Goal: Information Seeking & Learning: Learn about a topic

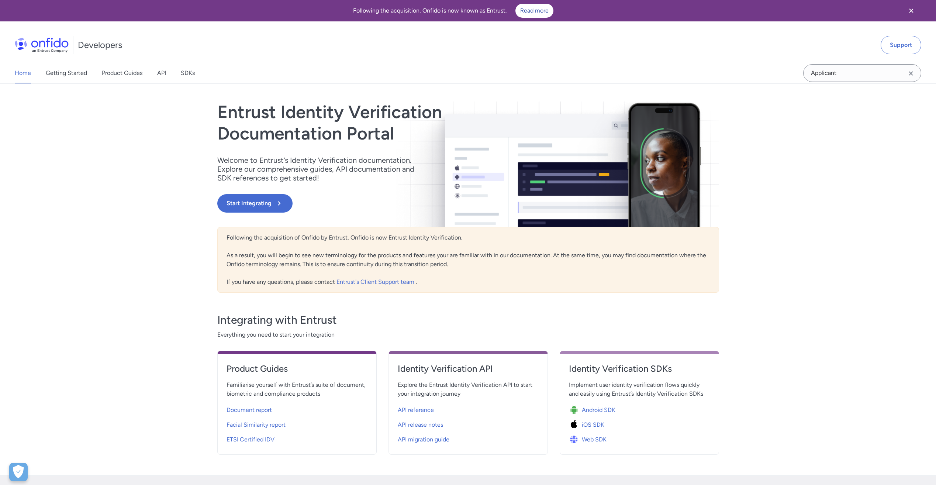
click at [422, 407] on span "API reference" at bounding box center [416, 409] width 36 height 9
select select "http"
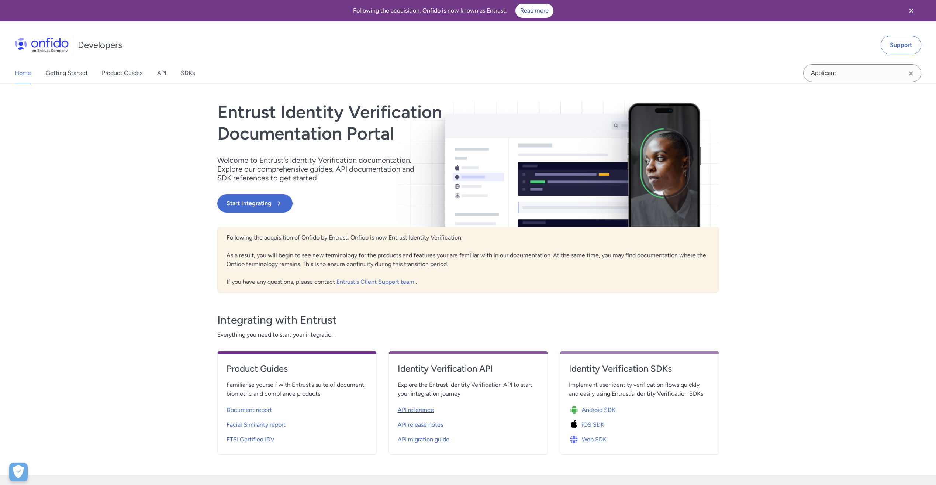
select select "http"
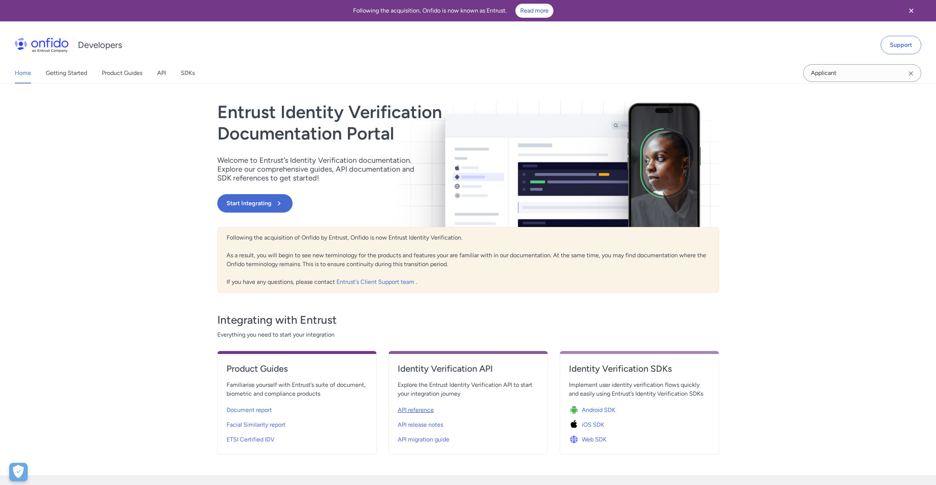
select select "http"
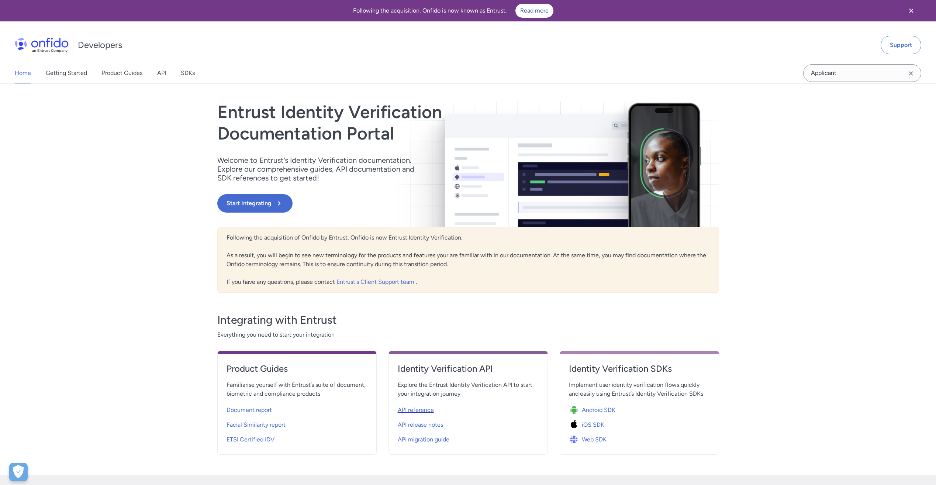
select select "http"
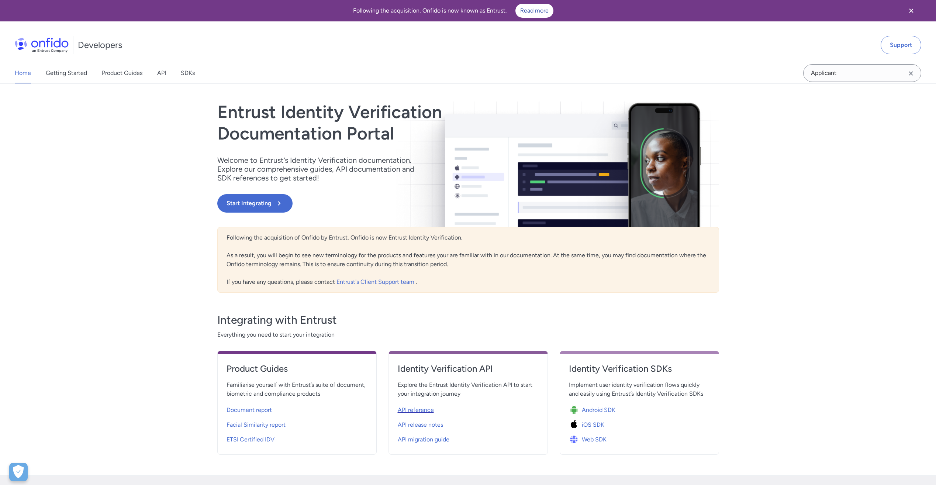
select select "http"
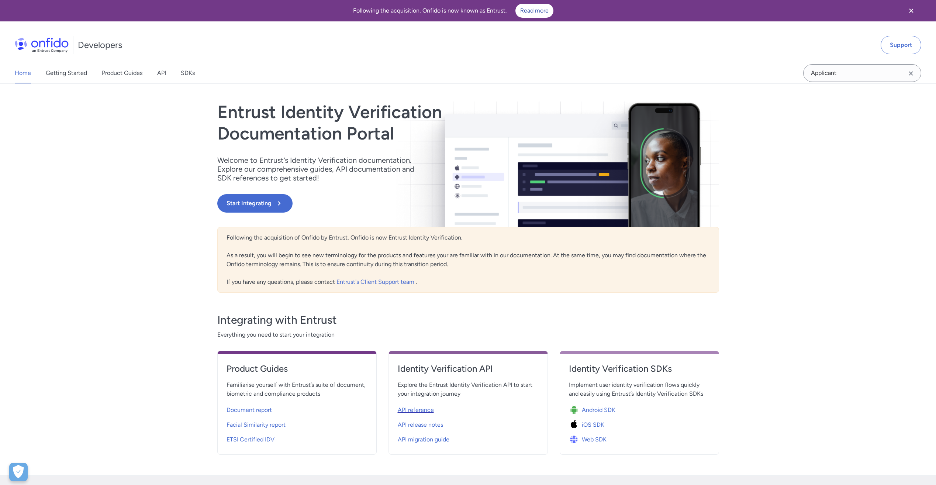
select select "http"
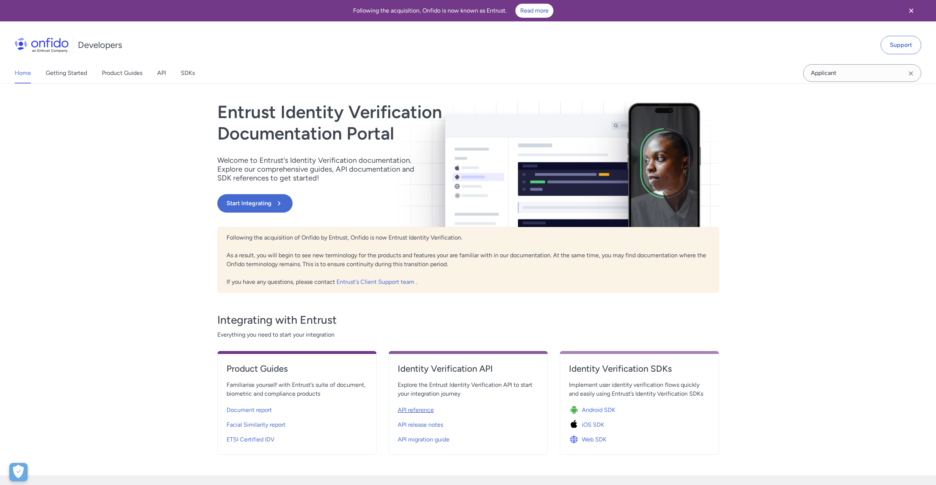
select select "http"
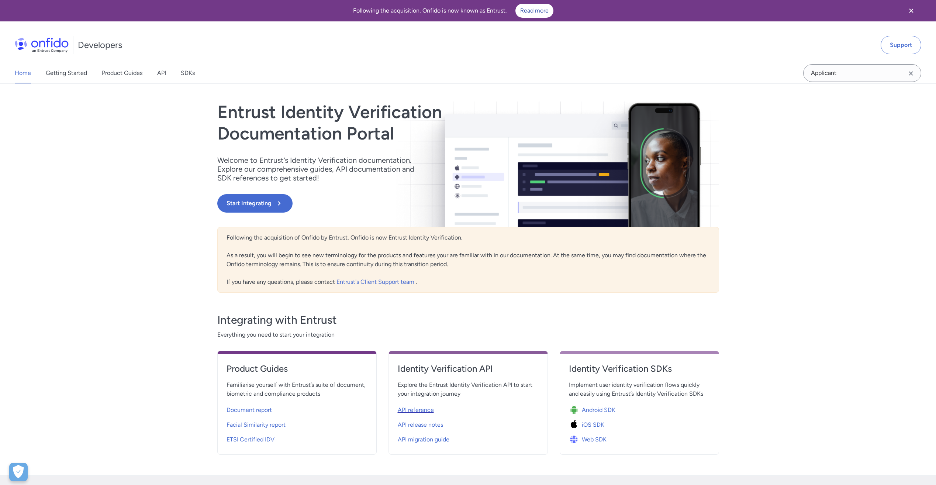
select select "http"
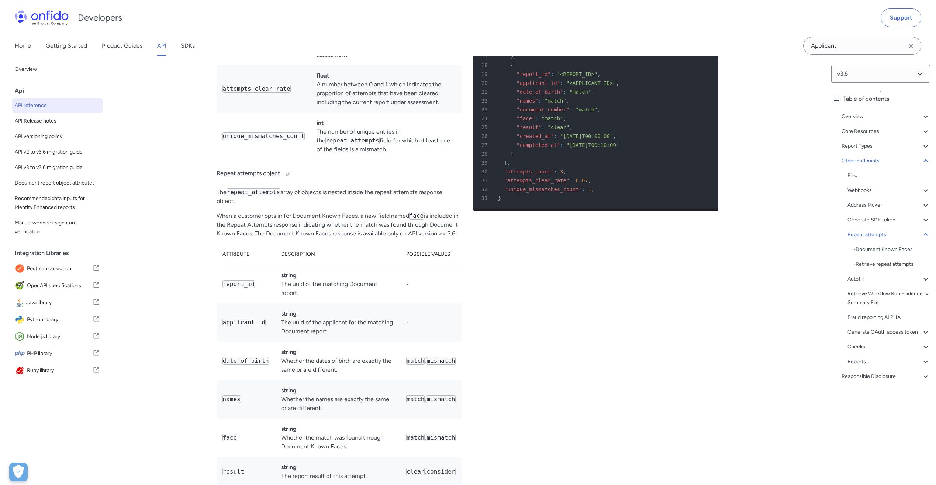
scroll to position [61550, 0]
